Goal: Task Accomplishment & Management: Manage account settings

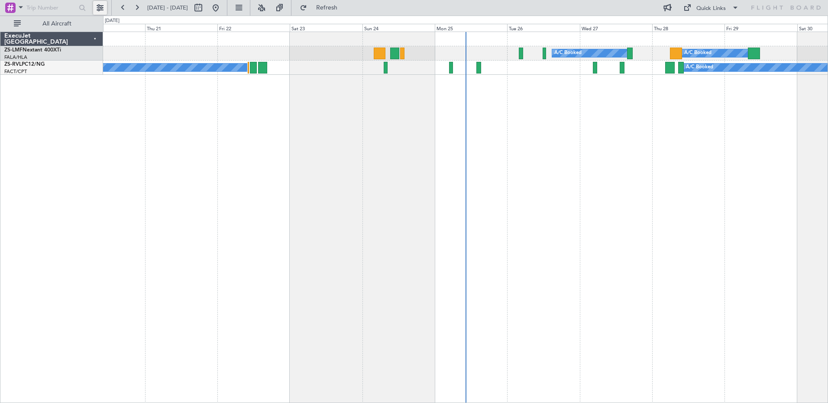
click at [103, 4] on button at bounding box center [100, 8] width 14 height 14
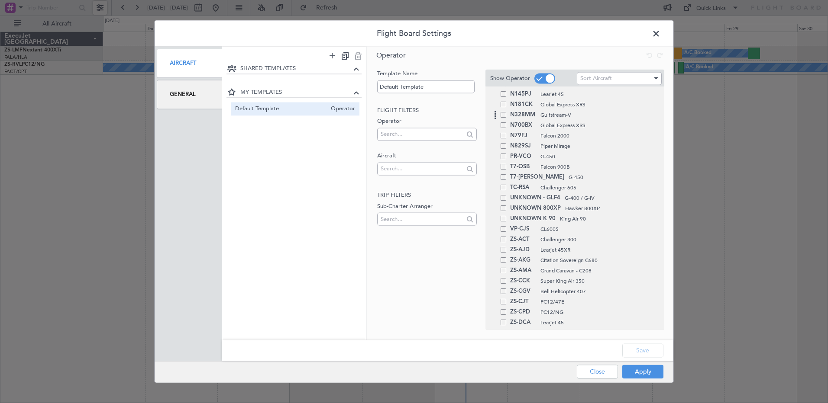
scroll to position [173, 0]
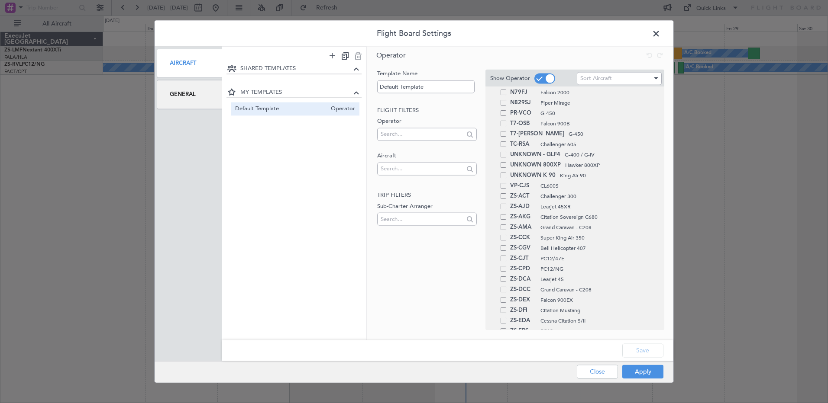
click at [660, 32] on span at bounding box center [660, 35] width 0 height 17
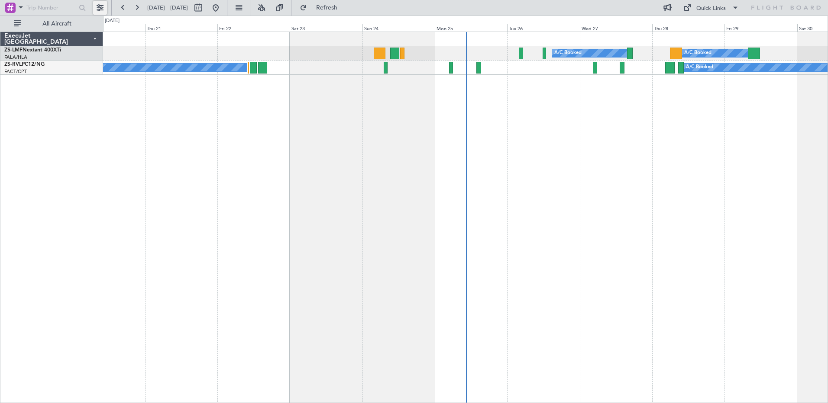
click at [98, 4] on button at bounding box center [100, 8] width 14 height 14
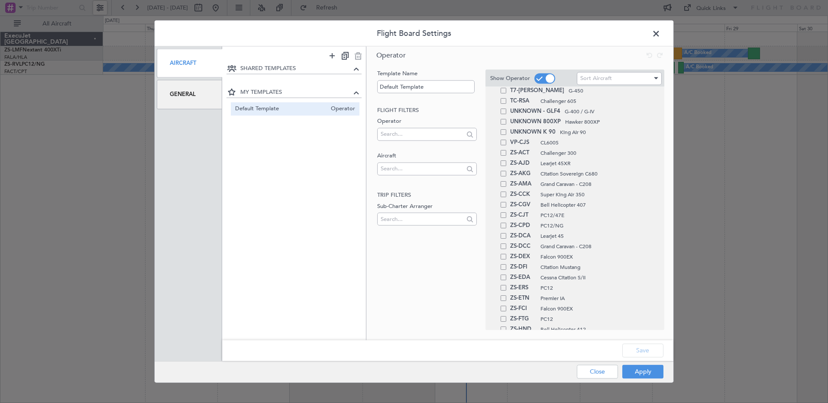
scroll to position [260, 0]
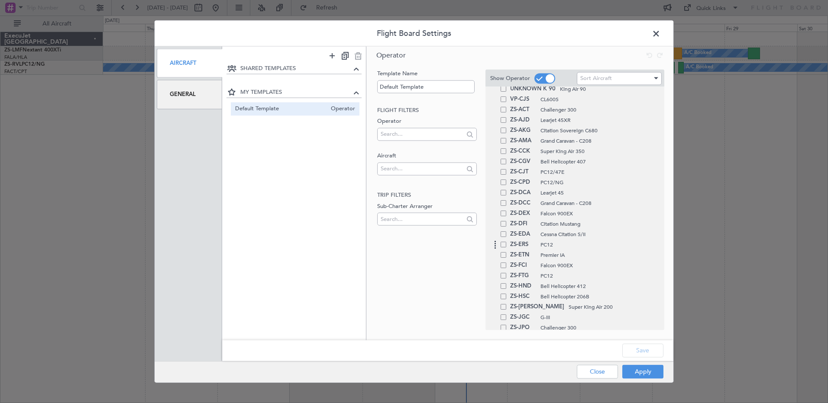
click at [506, 242] on span at bounding box center [503, 245] width 6 height 6
click at [507, 242] on input "checkbox" at bounding box center [507, 242] width 0 height 0
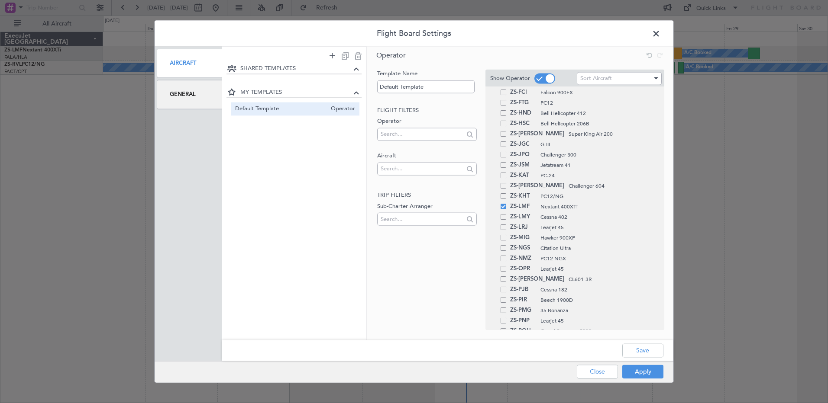
scroll to position [476, 0]
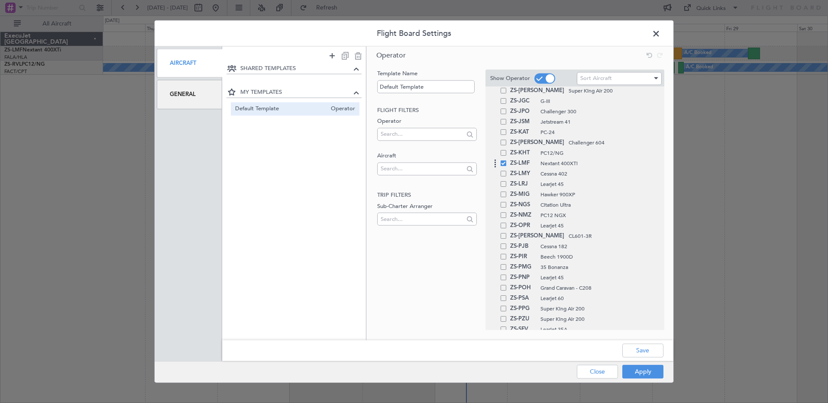
click at [503, 163] on span at bounding box center [503, 164] width 6 height 6
click at [507, 161] on input "checkbox" at bounding box center [507, 161] width 0 height 0
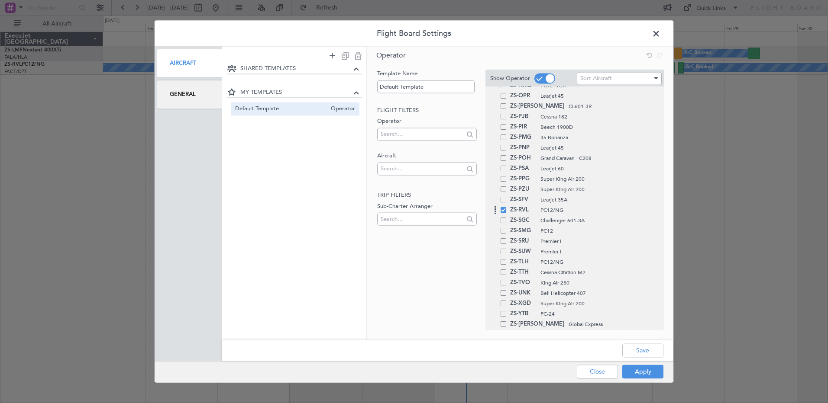
click at [505, 210] on span at bounding box center [503, 210] width 6 height 6
click at [507, 207] on input "checkbox" at bounding box center [507, 207] width 0 height 0
click at [651, 367] on button "Apply" at bounding box center [642, 372] width 41 height 14
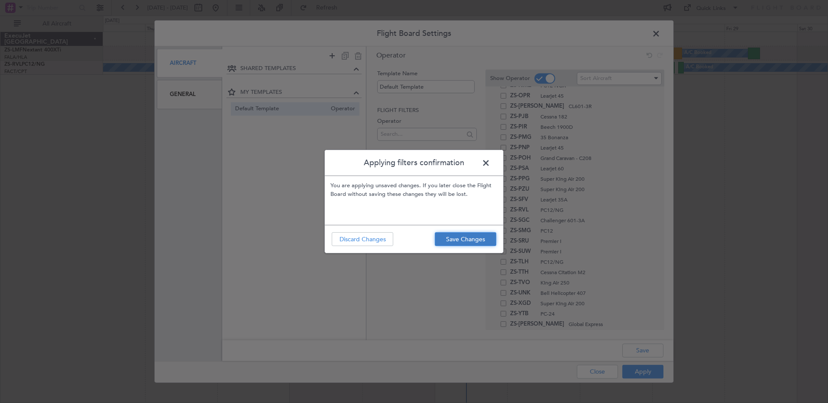
click at [459, 237] on button "Save Changes" at bounding box center [465, 239] width 61 height 14
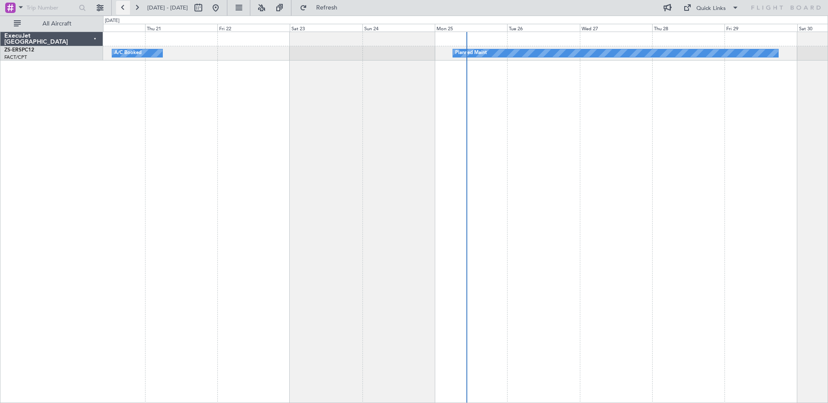
click at [122, 6] on button at bounding box center [123, 8] width 14 height 14
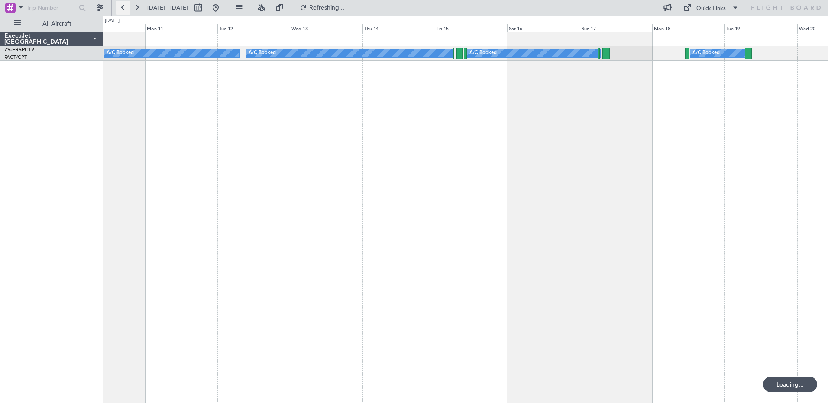
click at [122, 6] on button at bounding box center [123, 8] width 14 height 14
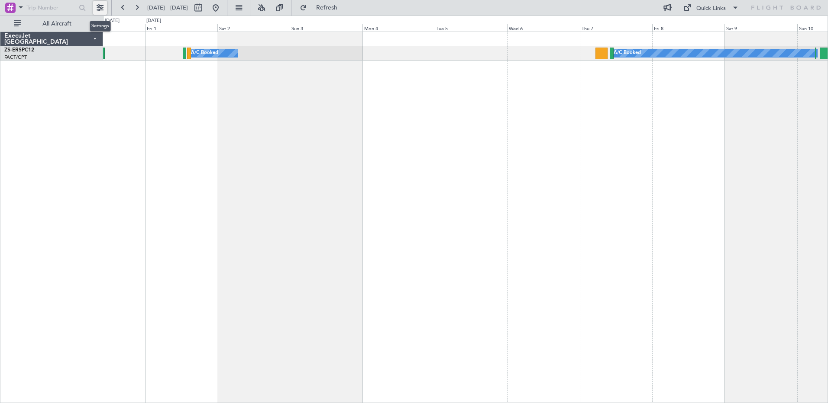
click at [99, 4] on button at bounding box center [100, 8] width 14 height 14
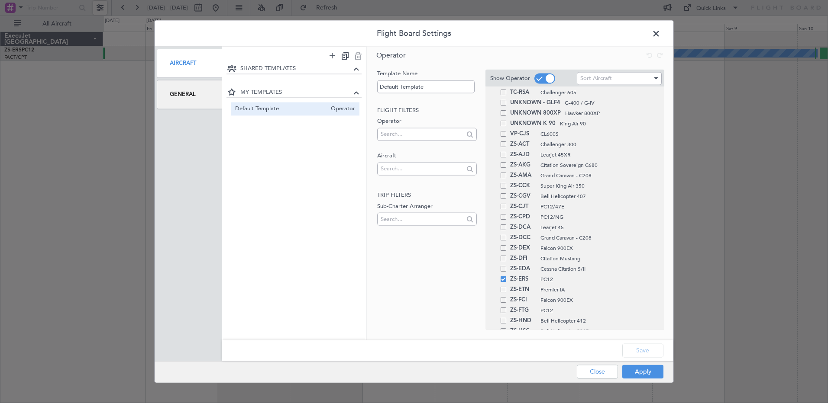
scroll to position [303, 0]
click at [505, 200] on span at bounding box center [503, 202] width 6 height 6
click at [507, 199] on input "checkbox" at bounding box center [507, 199] width 0 height 0
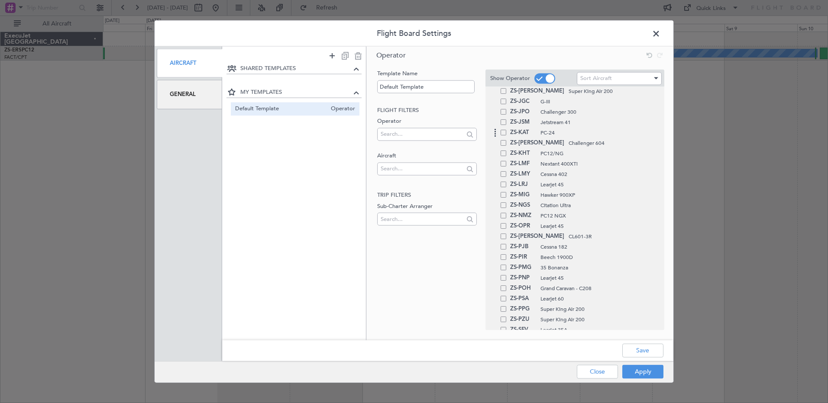
scroll to position [476, 0]
click at [504, 166] on span at bounding box center [503, 164] width 6 height 6
click at [507, 161] on input "checkbox" at bounding box center [507, 161] width 0 height 0
click at [649, 370] on button "Apply" at bounding box center [642, 372] width 41 height 14
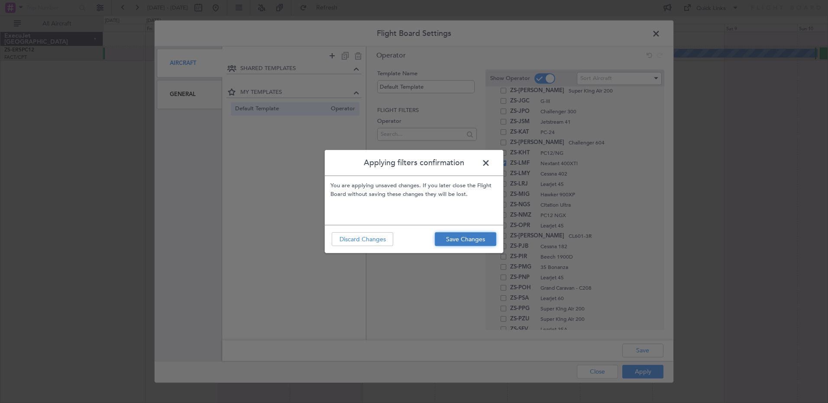
click at [480, 236] on button "Save Changes" at bounding box center [465, 239] width 61 height 14
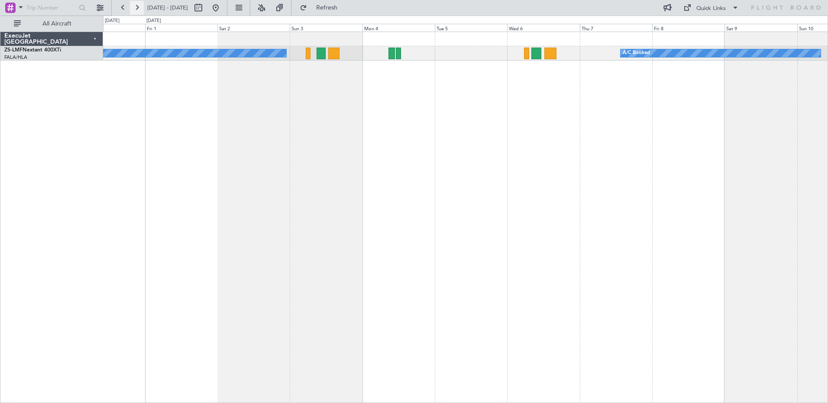
click at [136, 3] on button at bounding box center [137, 8] width 14 height 14
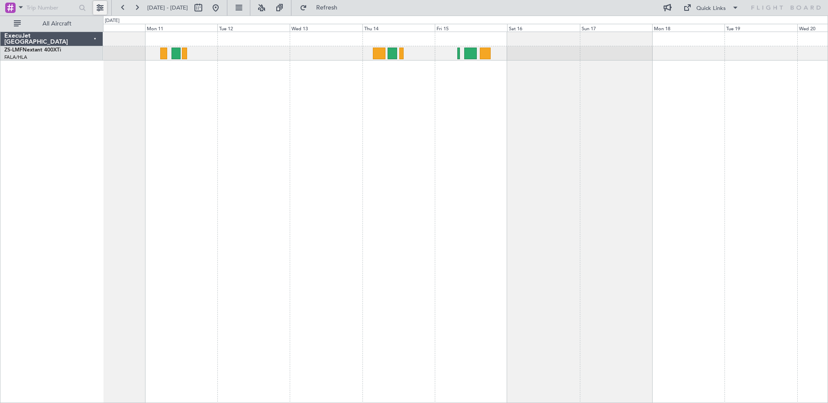
click at [100, 6] on button at bounding box center [100, 8] width 14 height 14
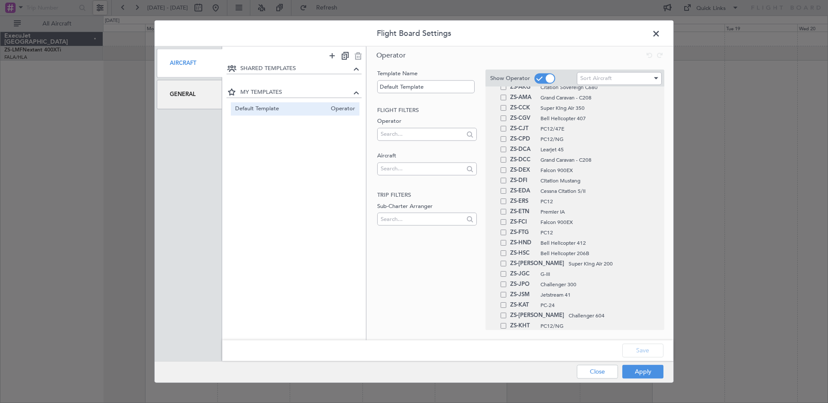
scroll to position [433, 0]
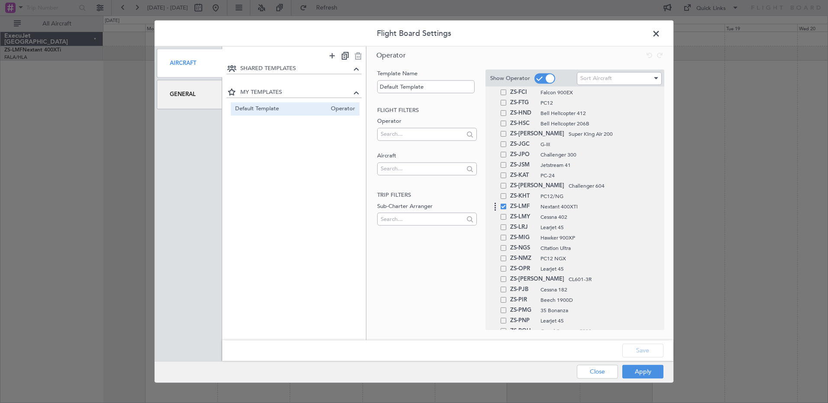
click at [503, 206] on span at bounding box center [503, 207] width 6 height 6
click at [507, 204] on input "checkbox" at bounding box center [507, 204] width 0 height 0
click at [505, 228] on span at bounding box center [503, 228] width 6 height 6
click at [507, 225] on input "checkbox" at bounding box center [507, 225] width 0 height 0
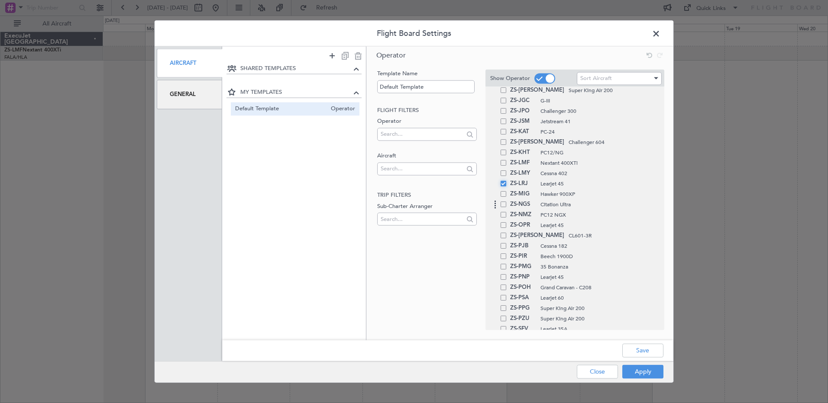
scroll to position [476, 0]
click at [504, 205] on span at bounding box center [503, 205] width 6 height 6
click at [507, 202] on input "checkbox" at bounding box center [507, 202] width 0 height 0
click at [638, 369] on button "Apply" at bounding box center [642, 372] width 41 height 14
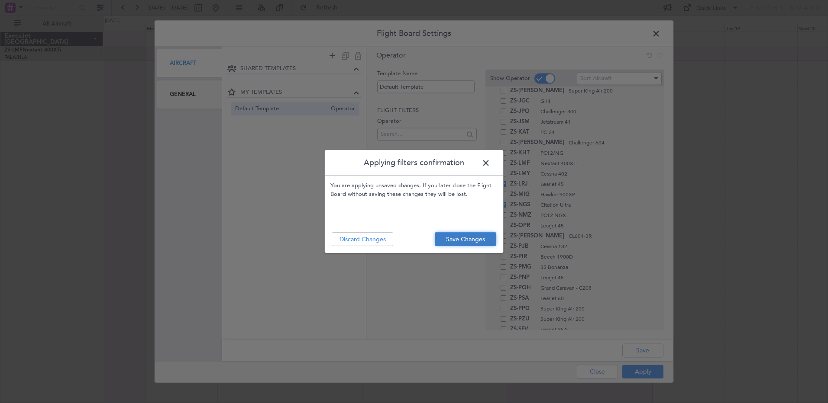
click at [472, 239] on button "Save Changes" at bounding box center [465, 239] width 61 height 14
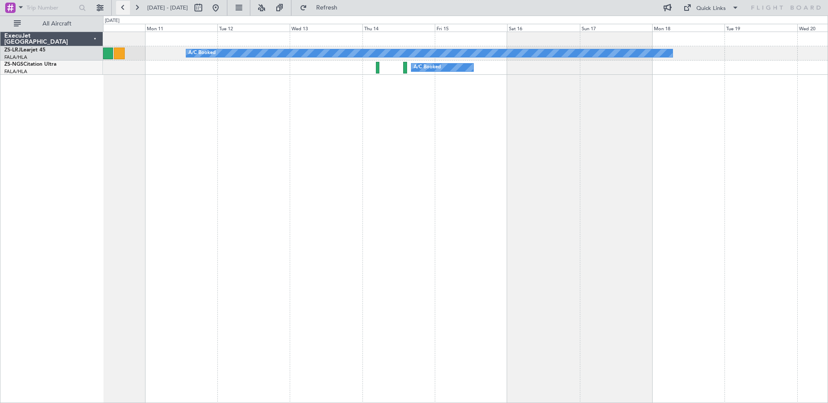
click at [120, 4] on button at bounding box center [123, 8] width 14 height 14
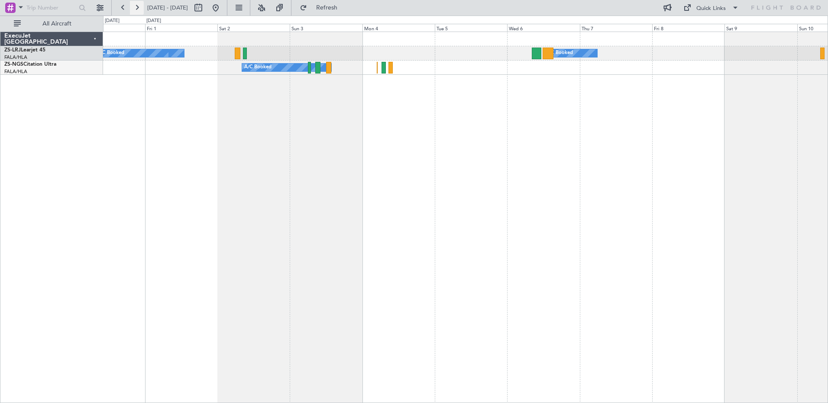
click at [135, 5] on button at bounding box center [137, 8] width 14 height 14
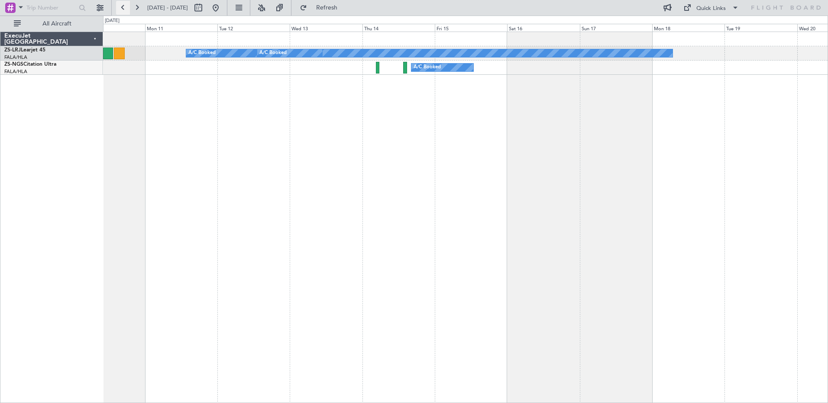
click at [121, 5] on button at bounding box center [123, 8] width 14 height 14
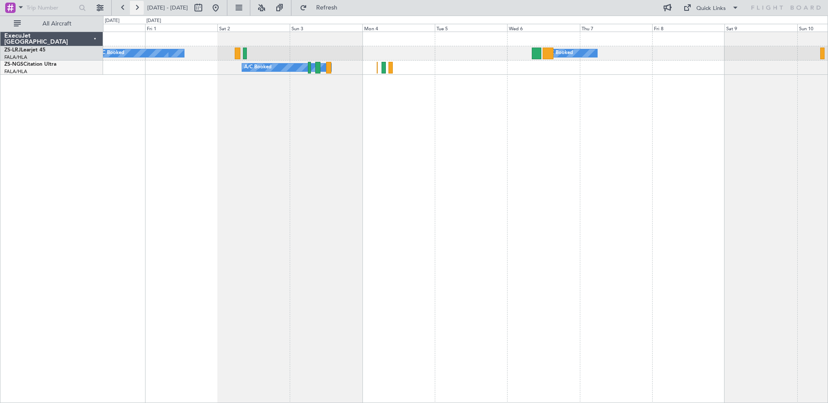
click at [136, 6] on button at bounding box center [137, 8] width 14 height 14
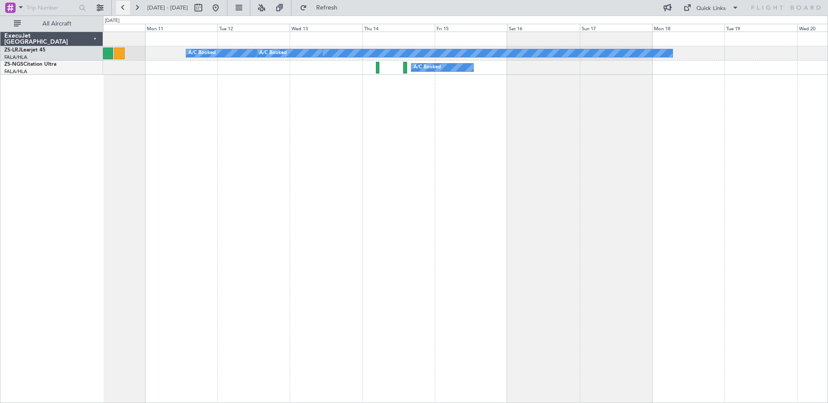
click at [122, 7] on button at bounding box center [123, 8] width 14 height 14
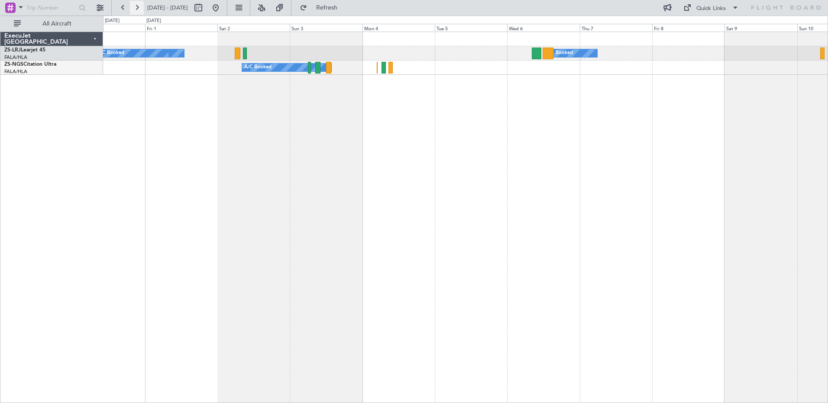
click at [138, 8] on button at bounding box center [137, 8] width 14 height 14
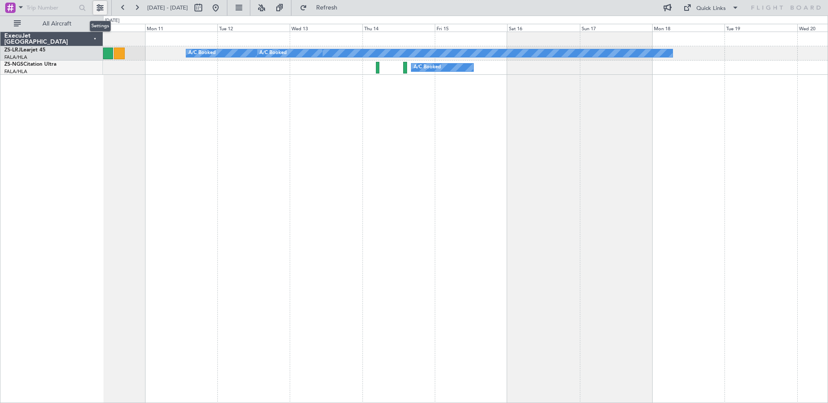
click at [104, 8] on button at bounding box center [100, 8] width 14 height 14
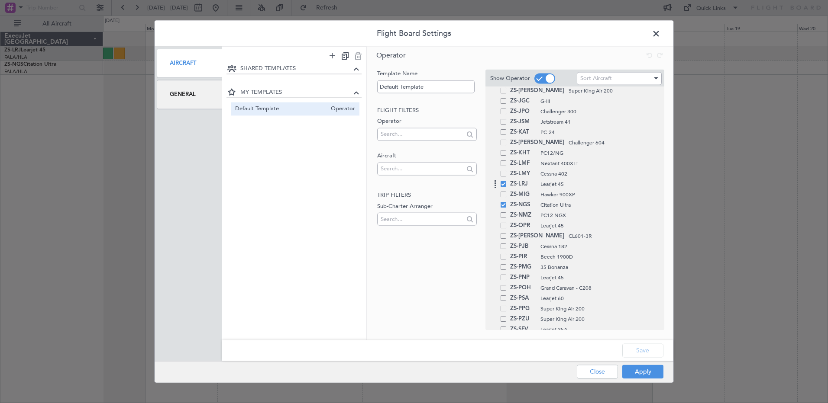
click at [503, 186] on span at bounding box center [503, 184] width 6 height 6
click at [507, 181] on input "checkbox" at bounding box center [507, 181] width 0 height 0
click at [502, 206] on span at bounding box center [503, 205] width 6 height 6
click at [507, 202] on input "checkbox" at bounding box center [507, 202] width 0 height 0
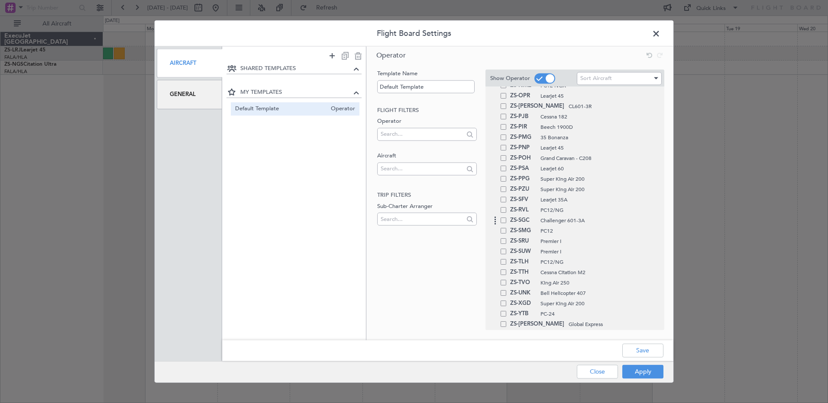
scroll to position [649, 0]
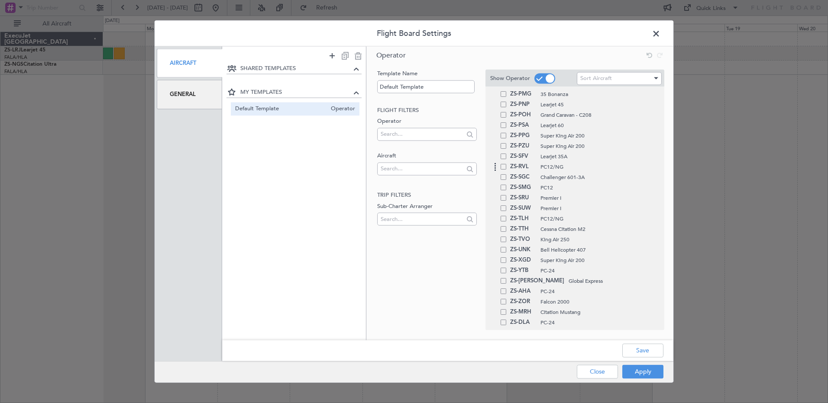
click at [502, 164] on span at bounding box center [503, 167] width 6 height 6
click at [507, 164] on input "checkbox" at bounding box center [507, 164] width 0 height 0
click at [502, 201] on div "ZS-SRU Premier I" at bounding box center [574, 198] width 169 height 10
click at [506, 198] on div "ZS-SRU Premier I" at bounding box center [574, 198] width 169 height 10
click at [505, 201] on div "ZS-SRU Premier I" at bounding box center [574, 198] width 169 height 10
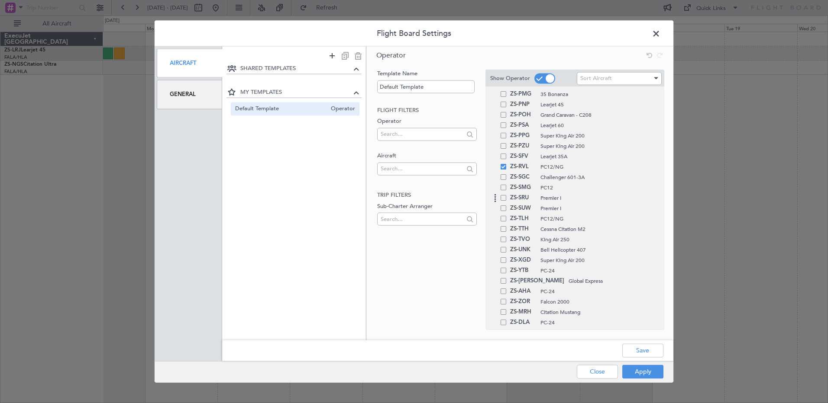
click at [504, 196] on span at bounding box center [503, 198] width 6 height 6
click at [507, 195] on input "checkbox" at bounding box center [507, 195] width 0 height 0
click at [643, 366] on button "Apply" at bounding box center [642, 372] width 41 height 14
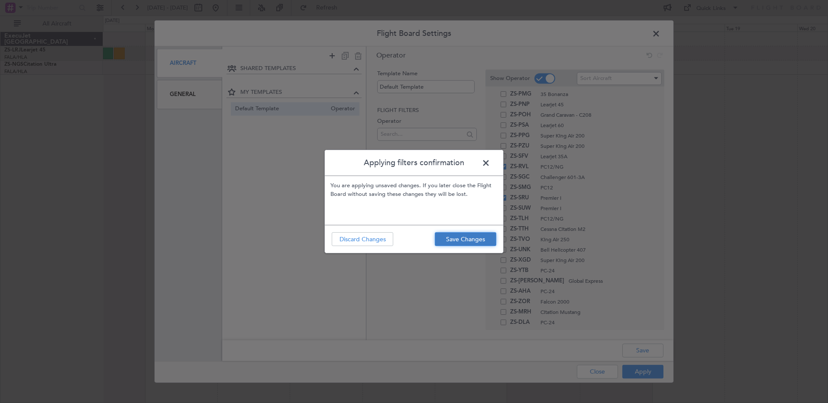
click at [467, 242] on button "Save Changes" at bounding box center [465, 239] width 61 height 14
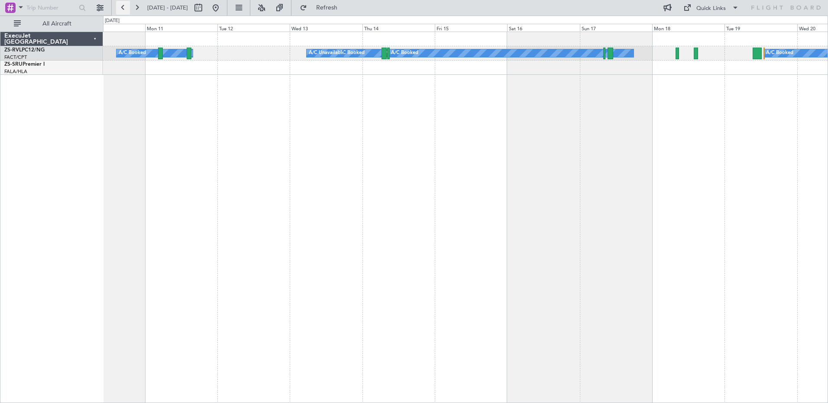
click at [120, 5] on button at bounding box center [123, 8] width 14 height 14
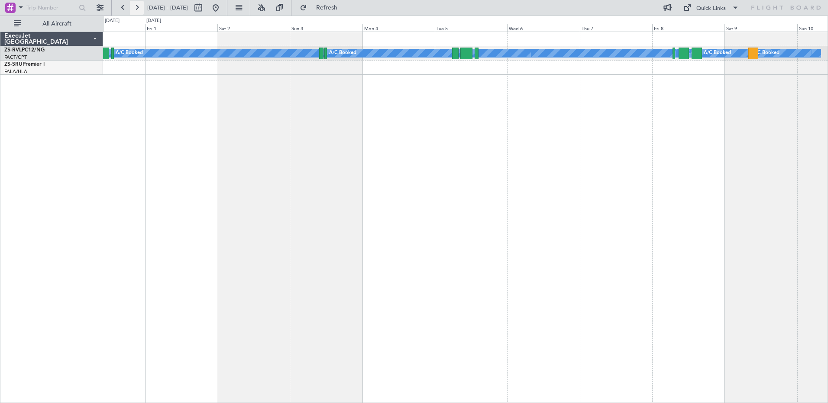
click at [136, 6] on button at bounding box center [137, 8] width 14 height 14
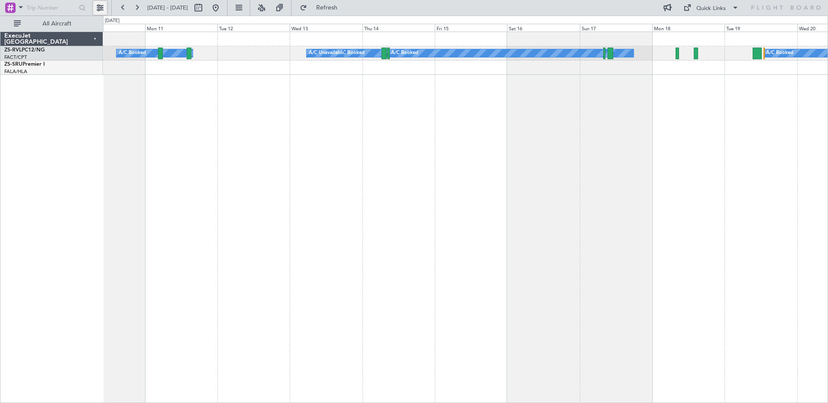
click at [102, 6] on button at bounding box center [100, 8] width 14 height 14
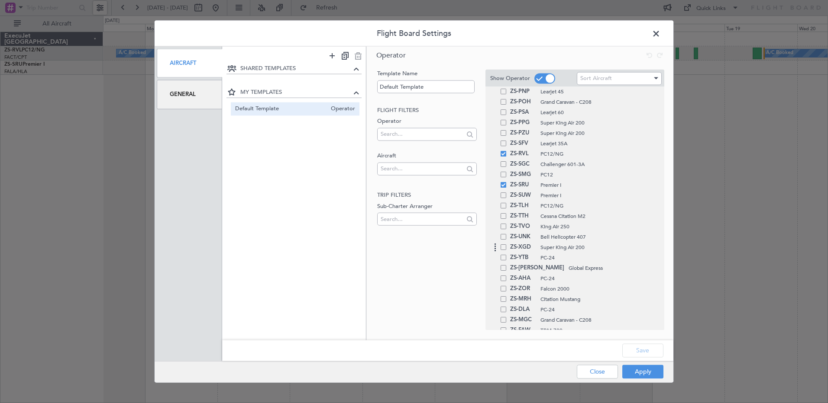
scroll to position [619, 0]
click at [506, 226] on div "ZS-SRU Premier I" at bounding box center [574, 228] width 169 height 10
click at [505, 231] on div "ZS-SRU Premier I" at bounding box center [574, 228] width 169 height 10
click at [505, 201] on div "ZS-RVL PC12/NG" at bounding box center [574, 197] width 169 height 10
